Goal: Check status

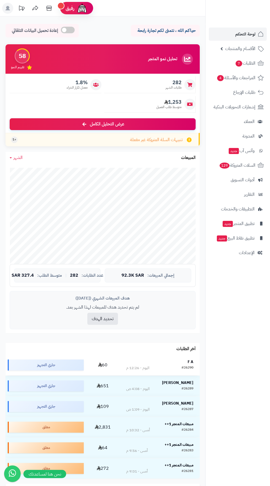
click at [186, 362] on div "F A" at bounding box center [159, 363] width 67 height 6
